Goal: Information Seeking & Learning: Learn about a topic

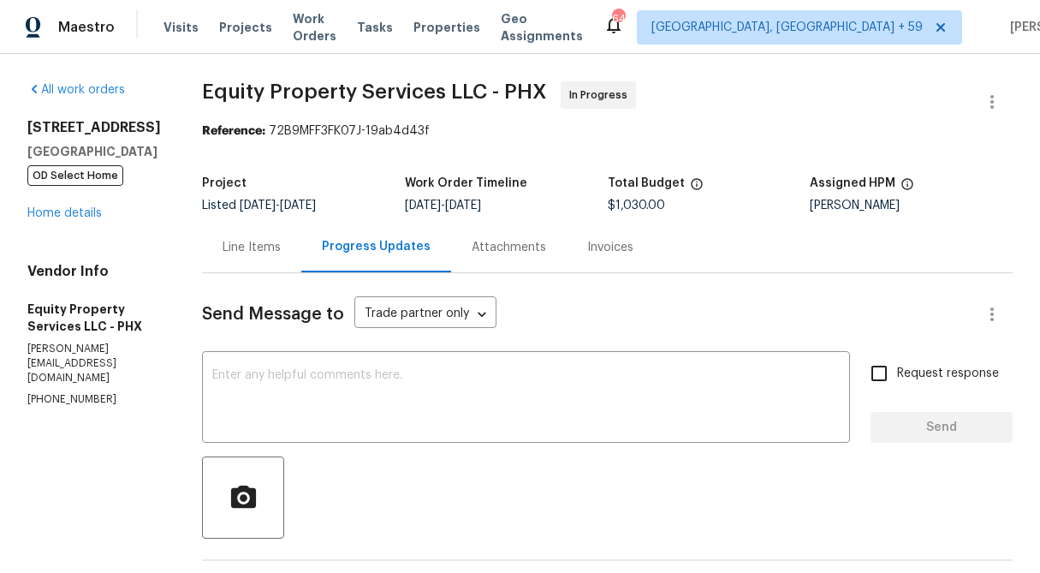
click at [223, 252] on div "Line Items" at bounding box center [252, 247] width 58 height 17
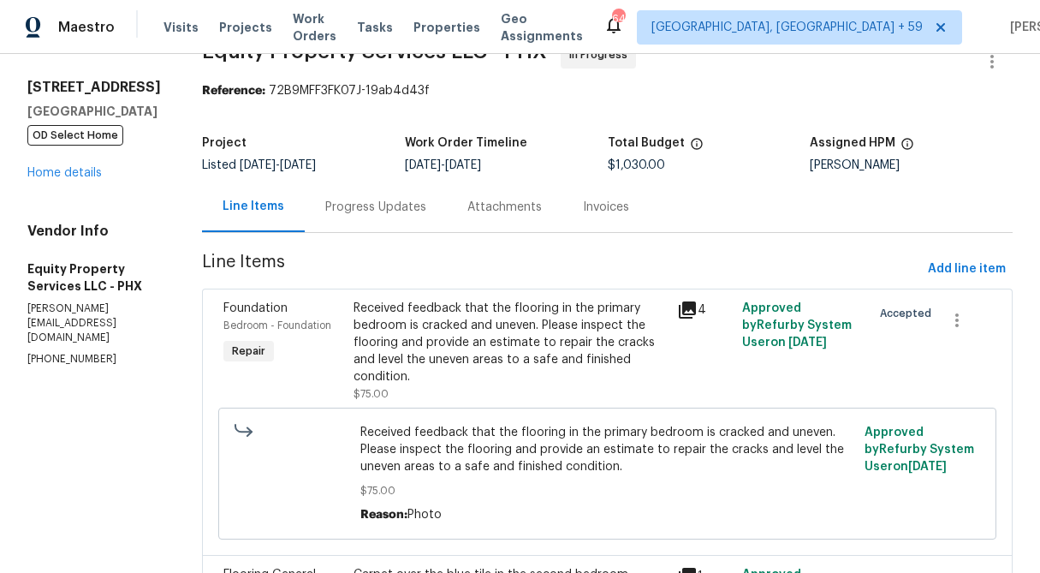
scroll to position [41, 0]
click at [347, 209] on div "Progress Updates" at bounding box center [375, 206] width 101 height 17
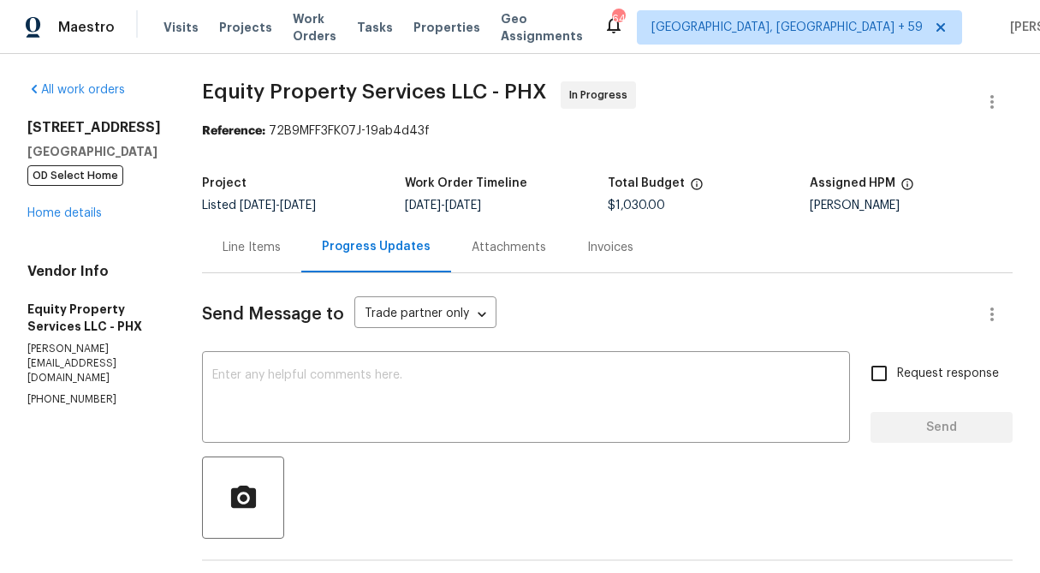
click at [223, 253] on div "Line Items" at bounding box center [252, 247] width 58 height 17
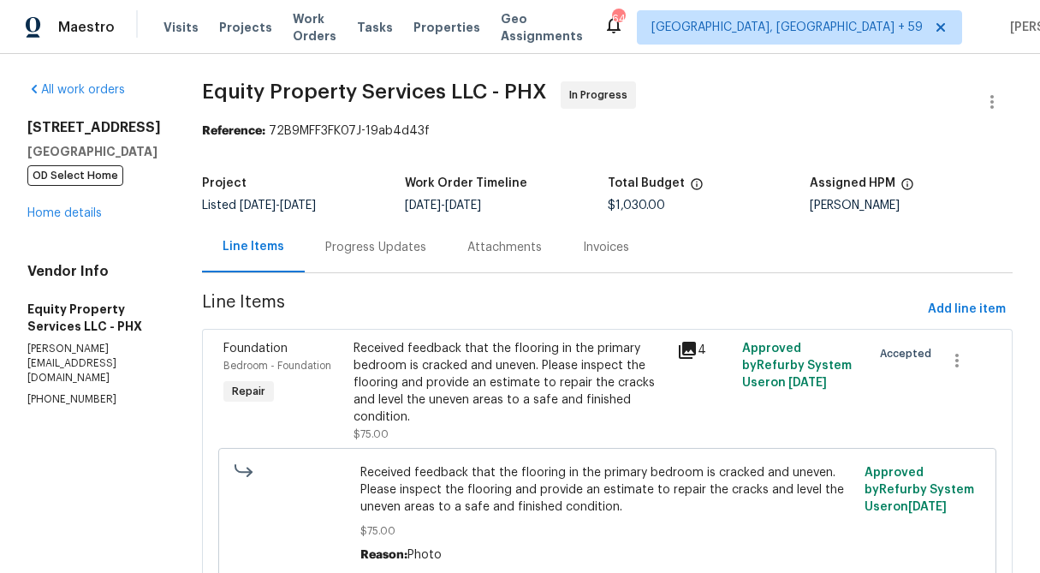
click at [490, 352] on div "Received feedback that the flooring in the primary bedroom is cracked and uneve…" at bounding box center [511, 383] width 314 height 86
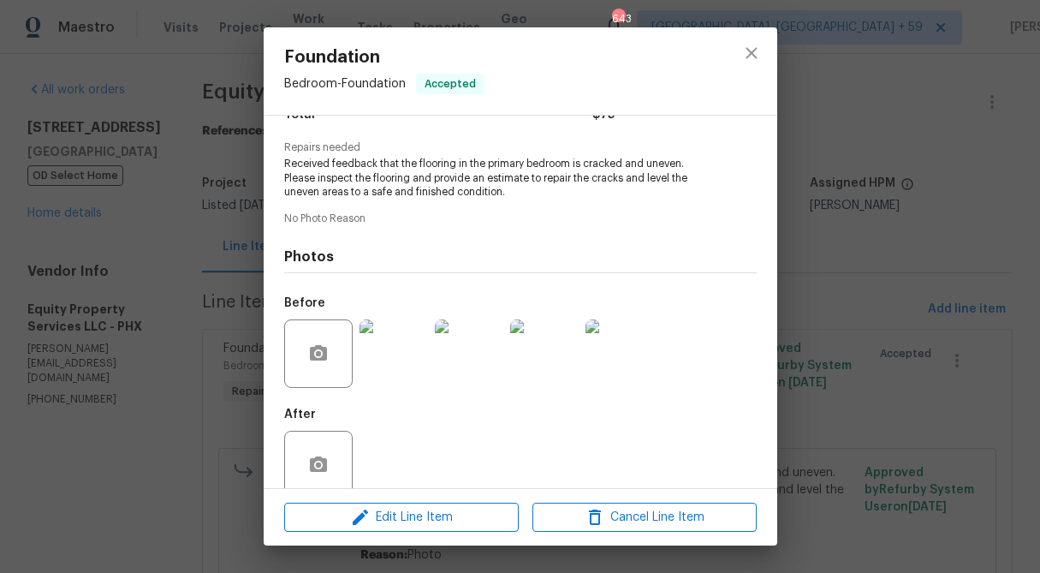
scroll to position [187, 0]
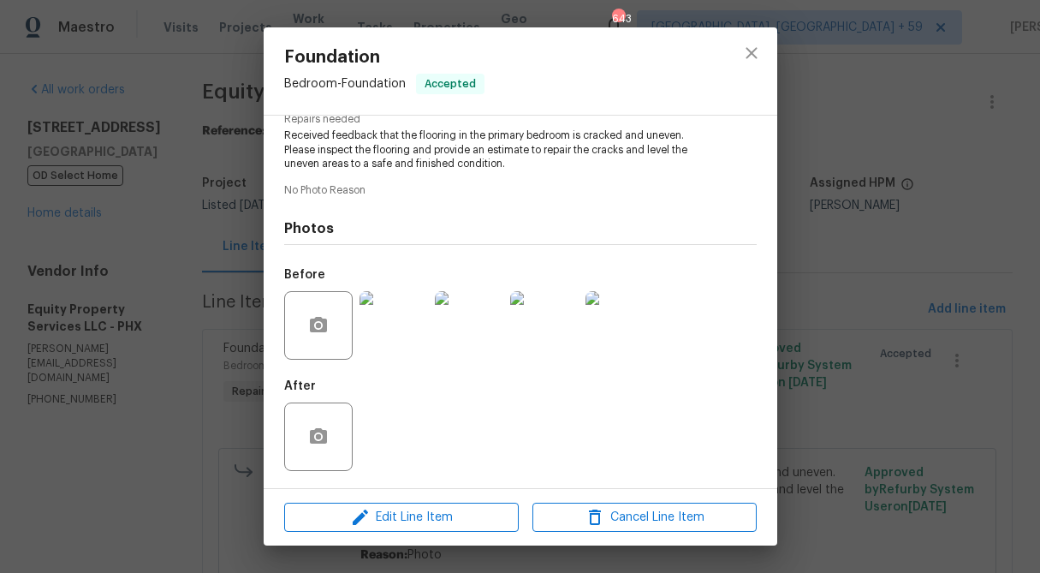
click at [394, 327] on img at bounding box center [394, 325] width 68 height 68
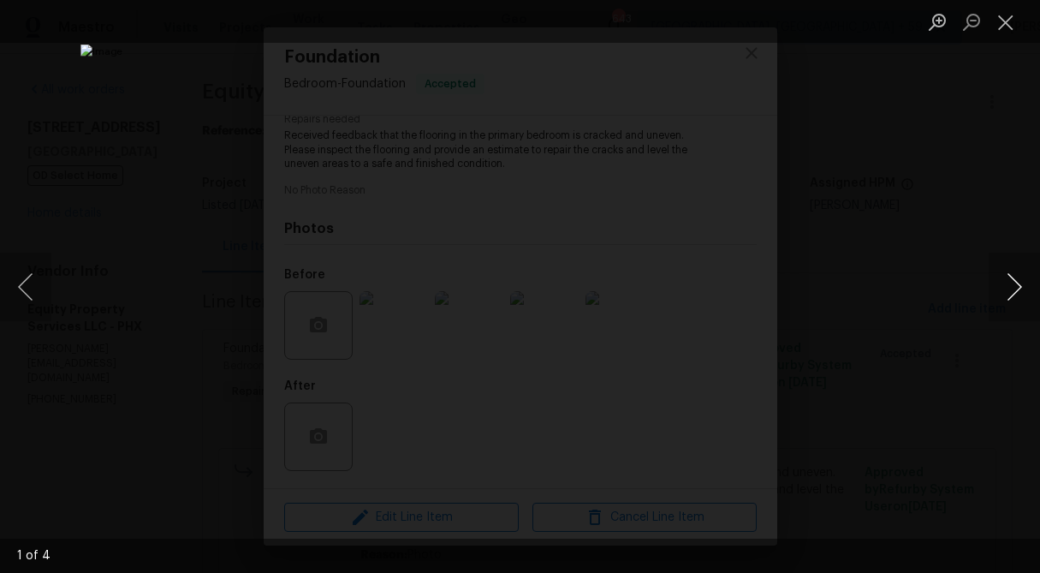
click at [1013, 281] on button "Next image" at bounding box center [1014, 287] width 51 height 68
click at [1009, 9] on button "Close lightbox" at bounding box center [1006, 22] width 34 height 30
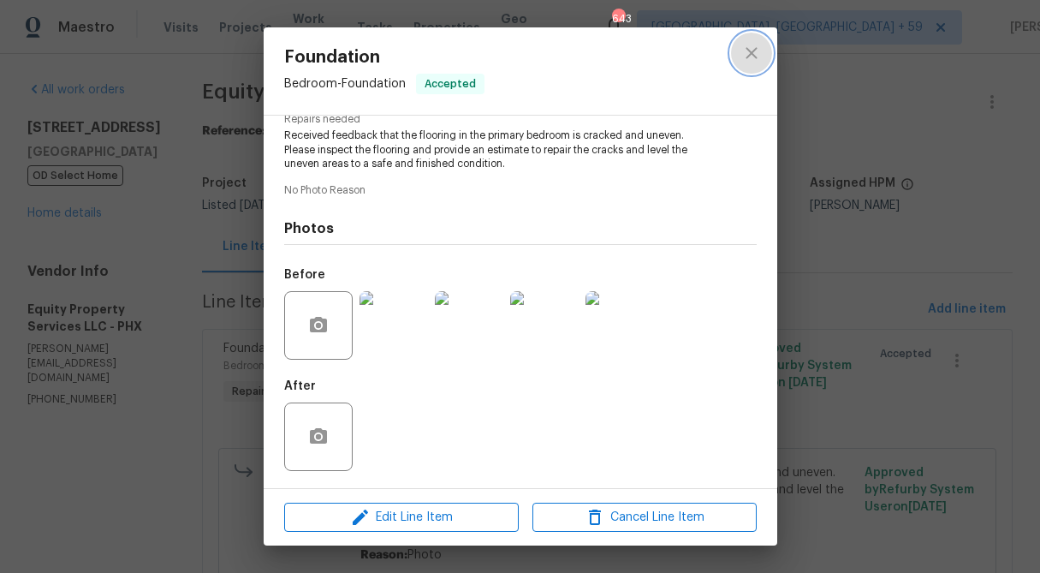
click at [757, 53] on icon "close" at bounding box center [751, 53] width 21 height 21
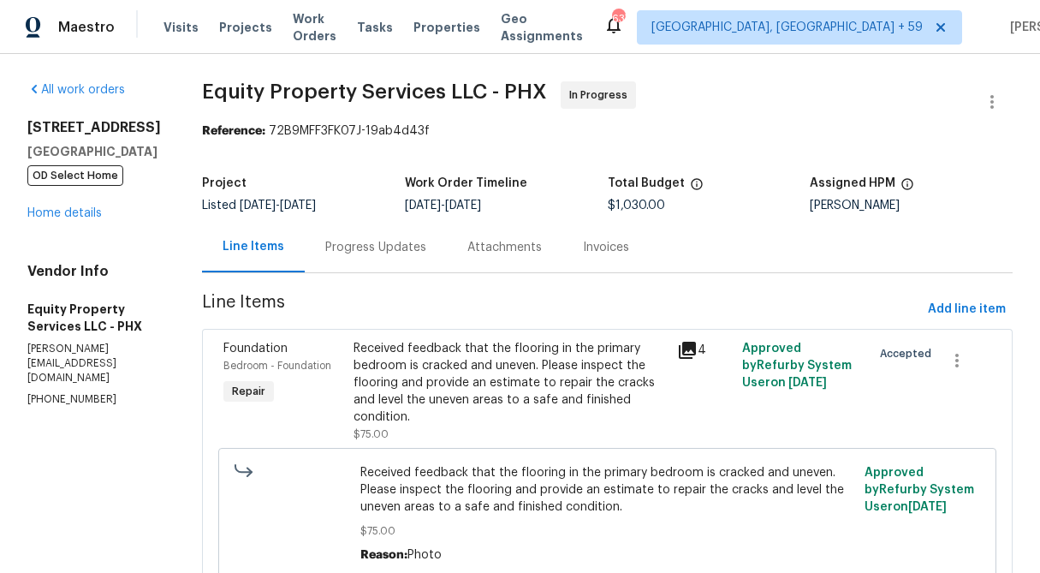
click at [330, 247] on div "Progress Updates" at bounding box center [375, 247] width 101 height 17
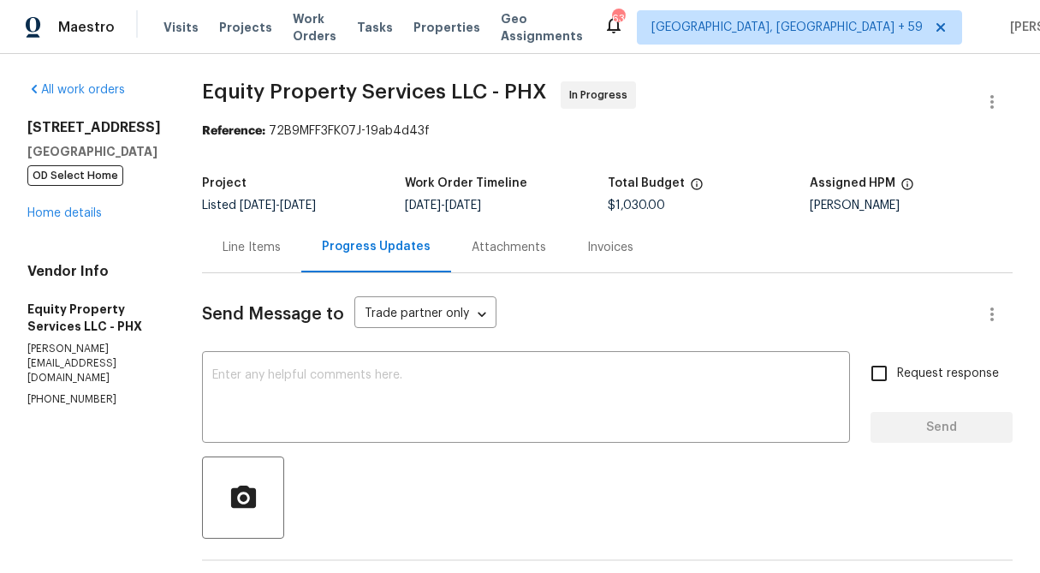
click at [208, 264] on div "Line Items" at bounding box center [251, 247] width 99 height 51
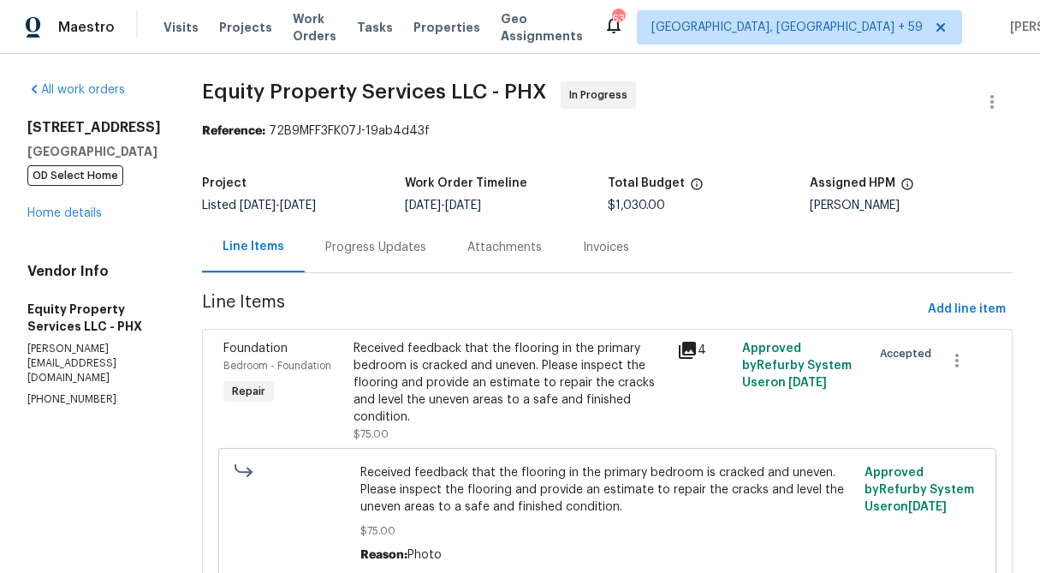
click at [407, 364] on div "Received feedback that the flooring in the primary bedroom is cracked and uneve…" at bounding box center [511, 383] width 314 height 86
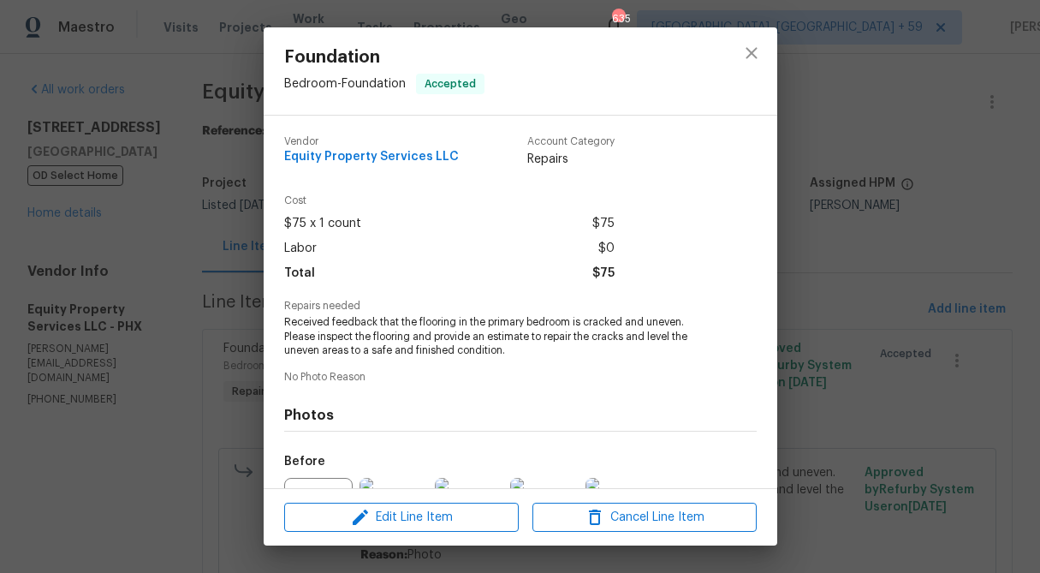
scroll to position [187, 0]
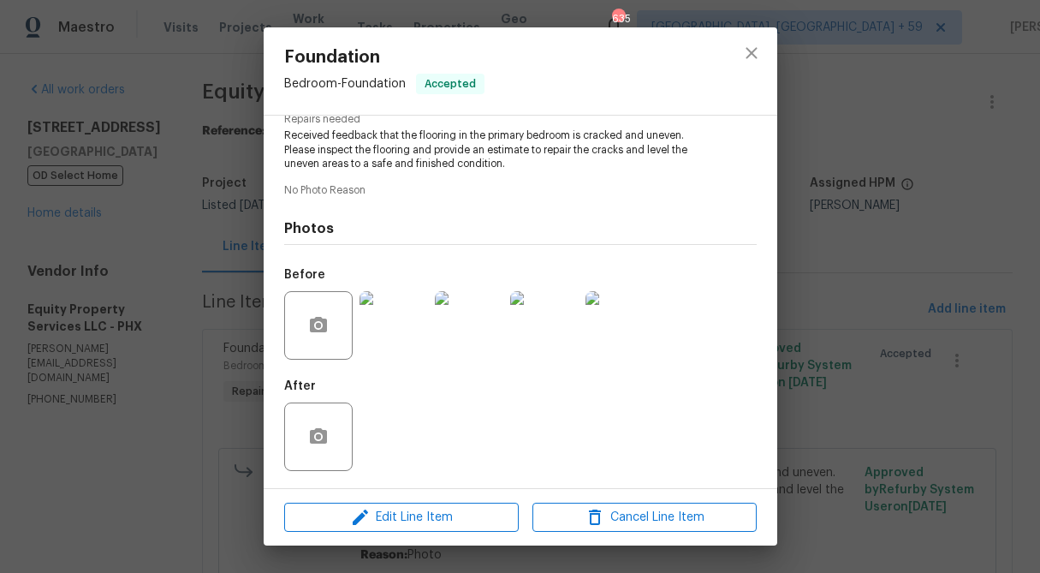
click at [368, 323] on img at bounding box center [394, 325] width 68 height 68
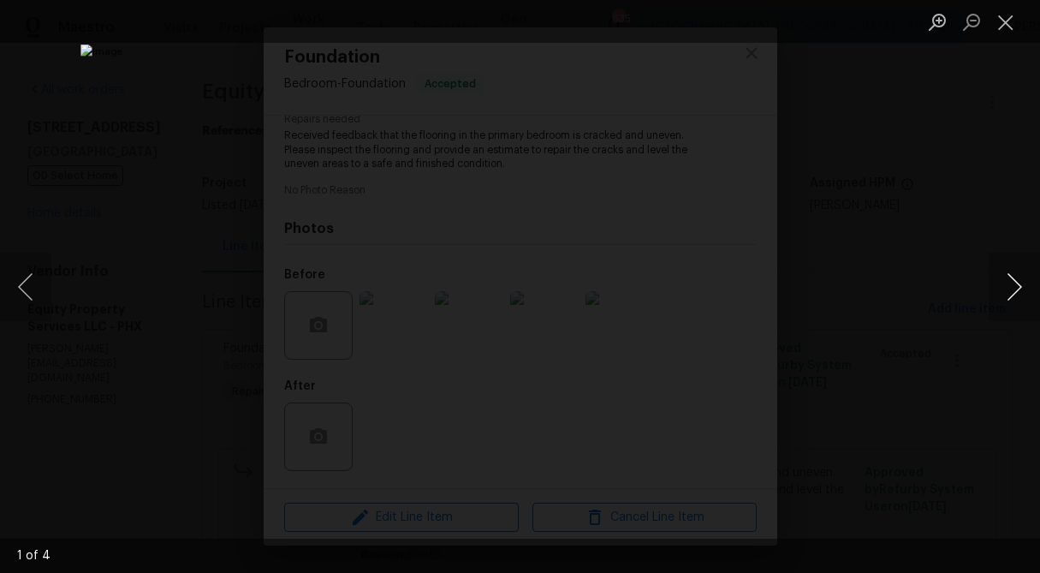
click at [990, 297] on button "Next image" at bounding box center [1014, 287] width 51 height 68
click at [1008, 29] on button "Close lightbox" at bounding box center [1006, 22] width 34 height 30
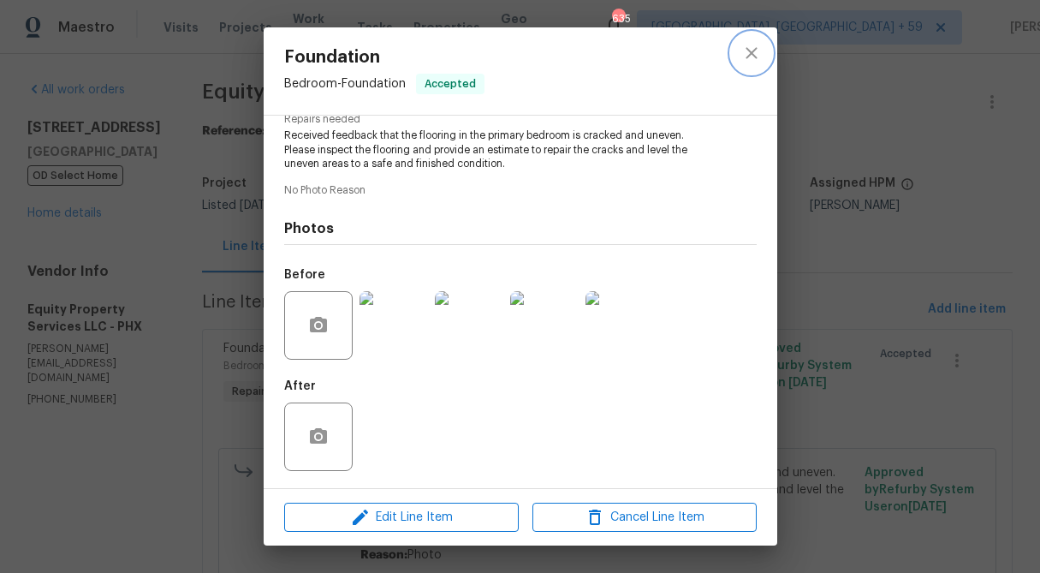
click at [760, 51] on icon "close" at bounding box center [751, 53] width 21 height 21
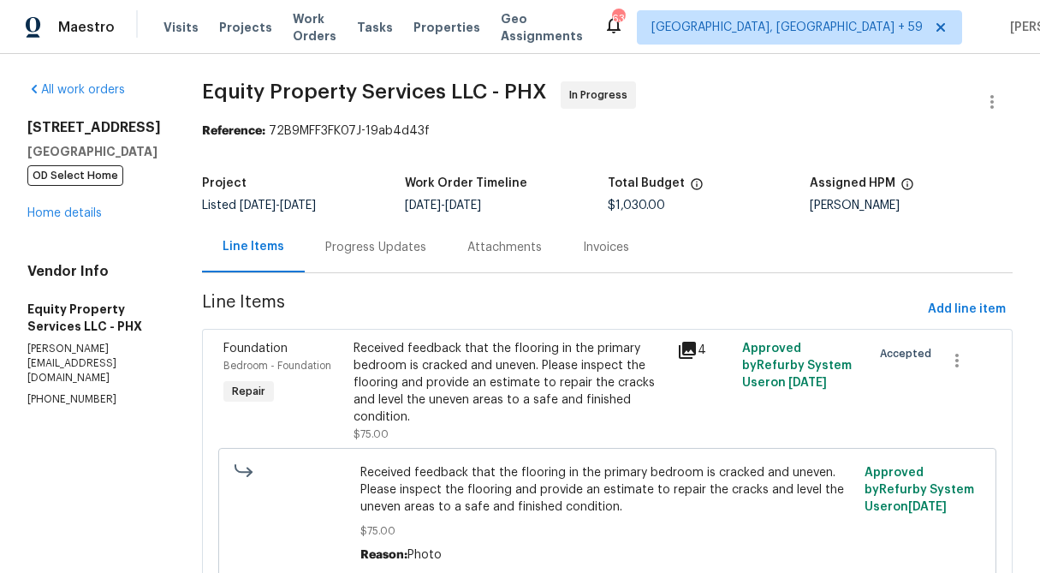
click at [83, 222] on div "[STREET_ADDRESS][PERSON_NAME] OD Select Home Home details" at bounding box center [94, 170] width 134 height 103
click at [84, 219] on link "Home details" at bounding box center [64, 213] width 74 height 12
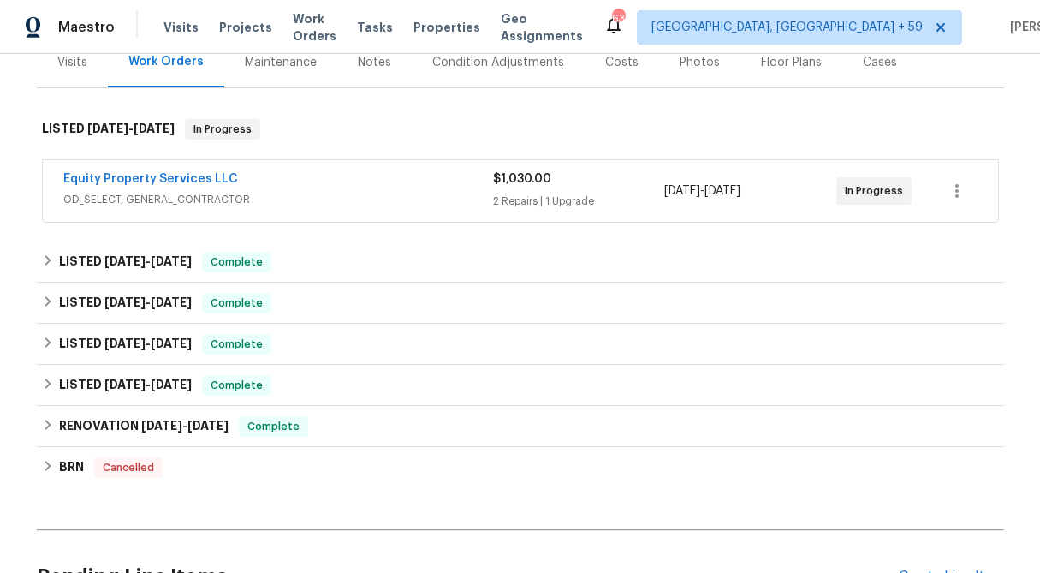
scroll to position [223, 0]
click at [532, 181] on span "$1,030.00" at bounding box center [522, 178] width 58 height 12
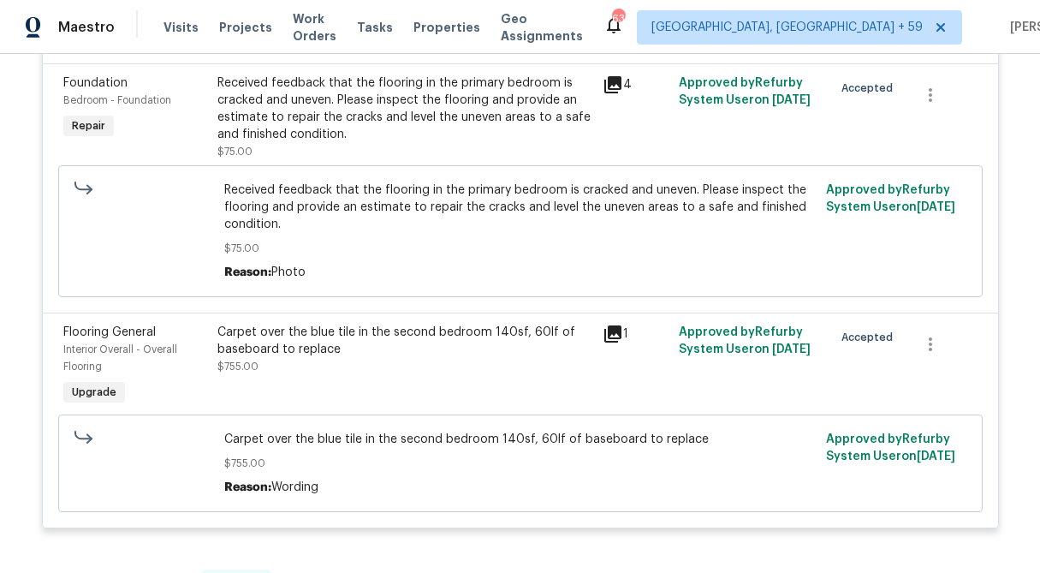
scroll to position [600, 0]
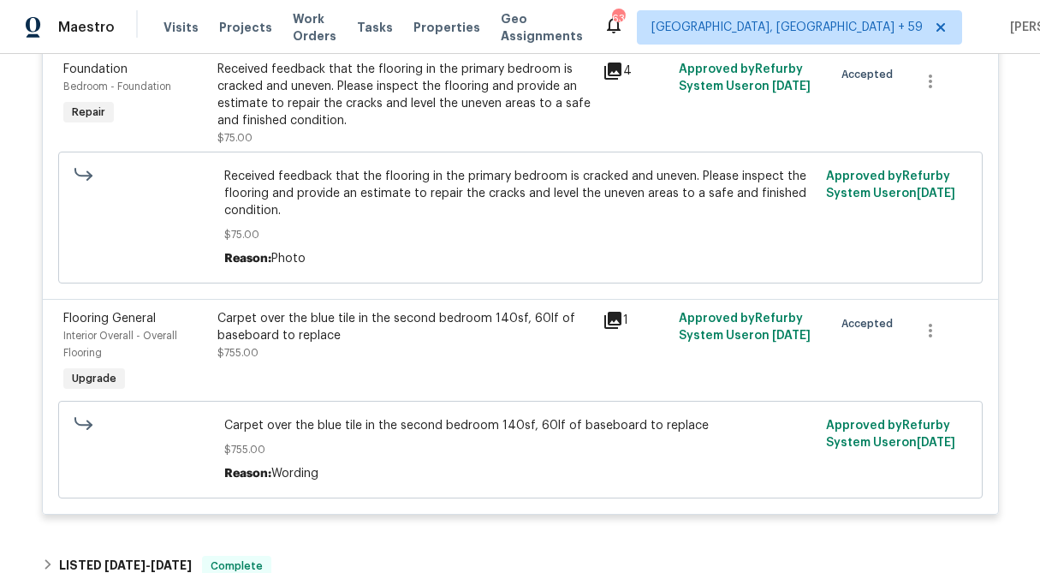
click at [374, 329] on div "Carpet over the blue tile in the second bedroom 140sf, 60lf of baseboard to rep…" at bounding box center [404, 327] width 375 height 34
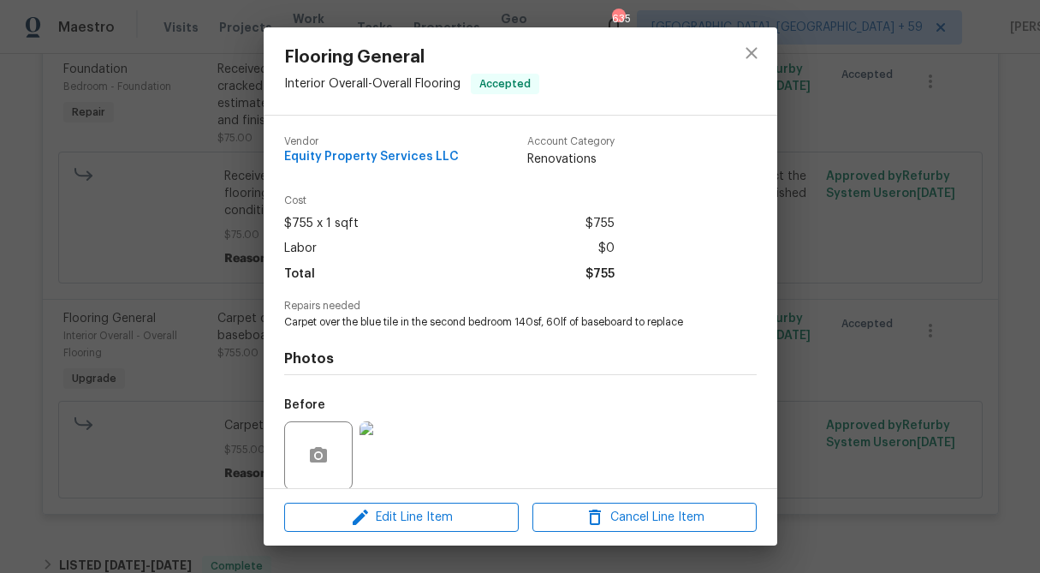
scroll to position [129, 0]
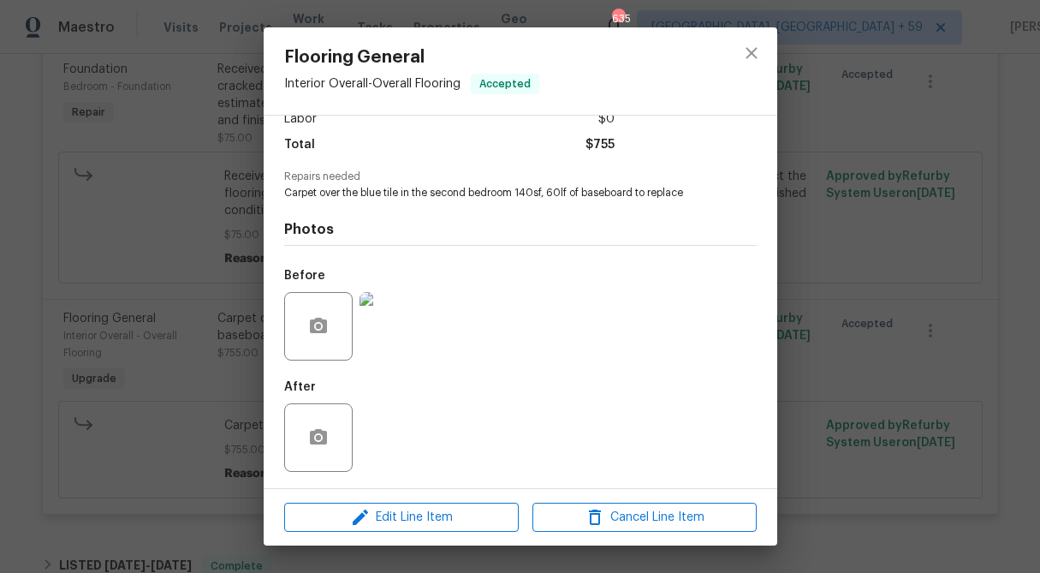
click at [374, 329] on img at bounding box center [394, 326] width 68 height 68
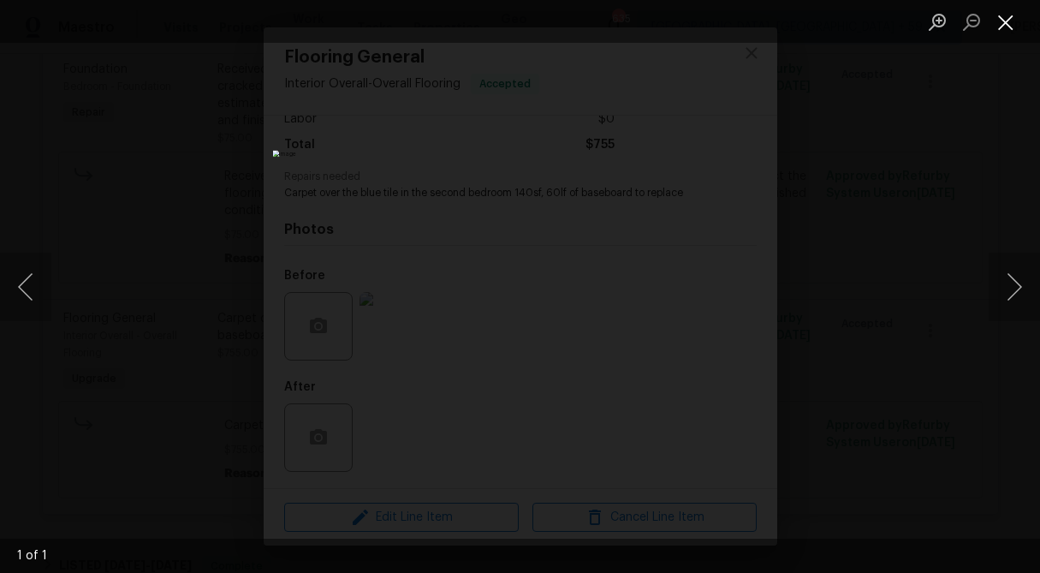
click at [996, 32] on button "Close lightbox" at bounding box center [1006, 22] width 34 height 30
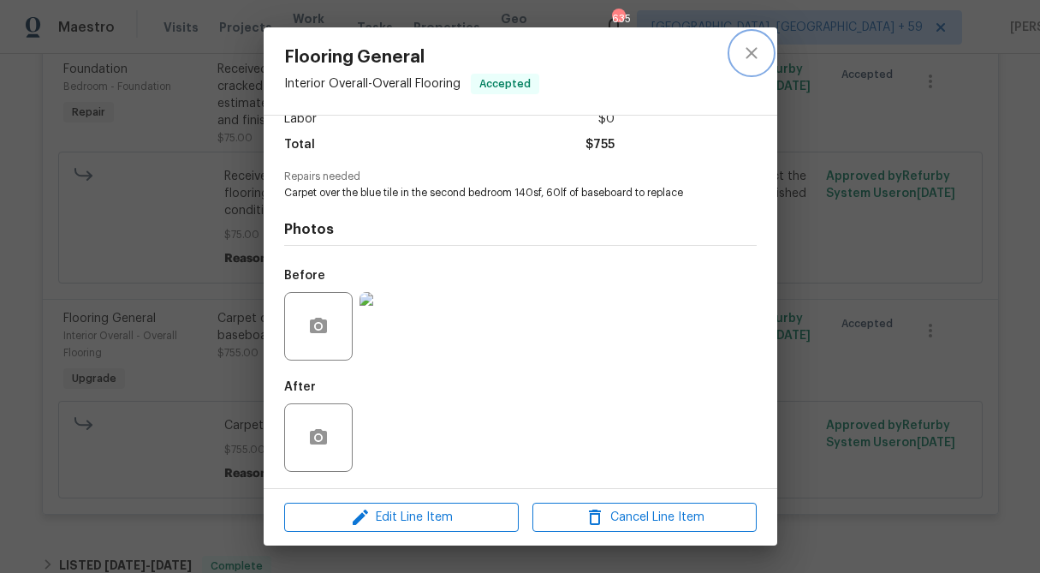
click at [752, 58] on icon "close" at bounding box center [751, 53] width 21 height 21
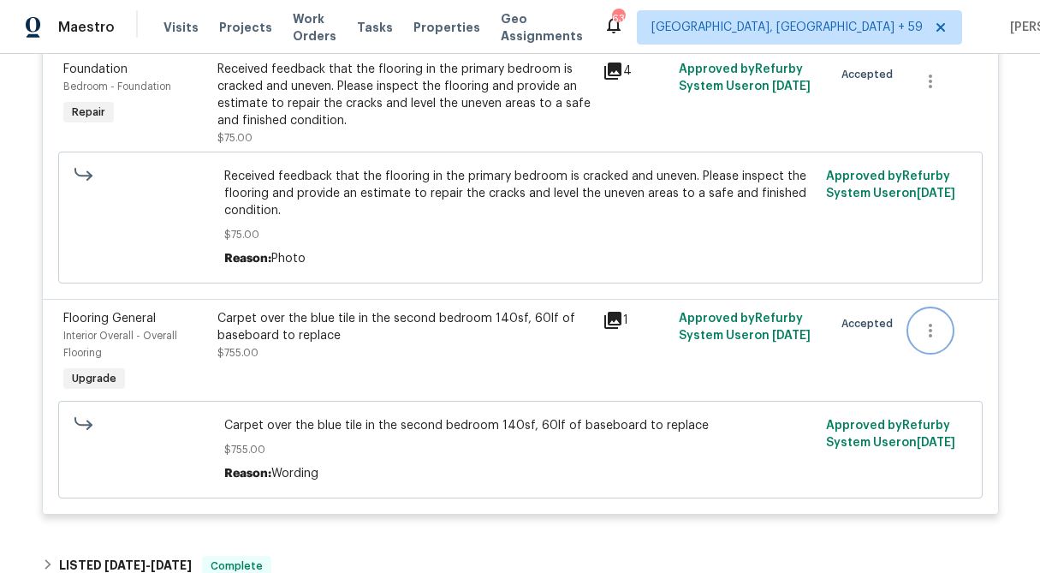
click at [940, 330] on icon "button" at bounding box center [930, 330] width 21 height 21
click at [552, 316] on div at bounding box center [520, 286] width 1040 height 573
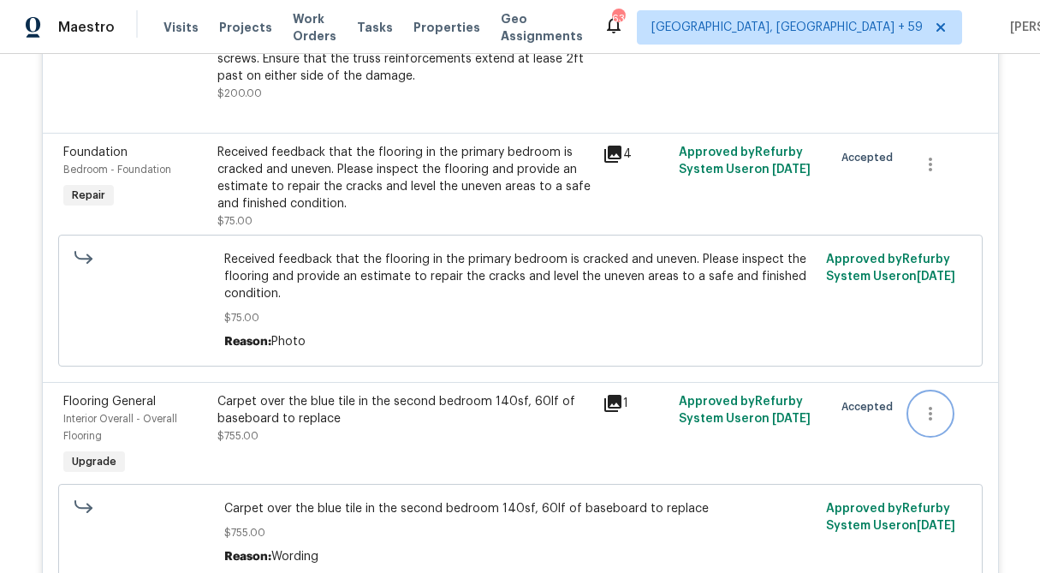
scroll to position [516, 0]
click at [552, 316] on span "$75.00" at bounding box center [519, 318] width 591 height 17
